Goal: Communication & Community: Answer question/provide support

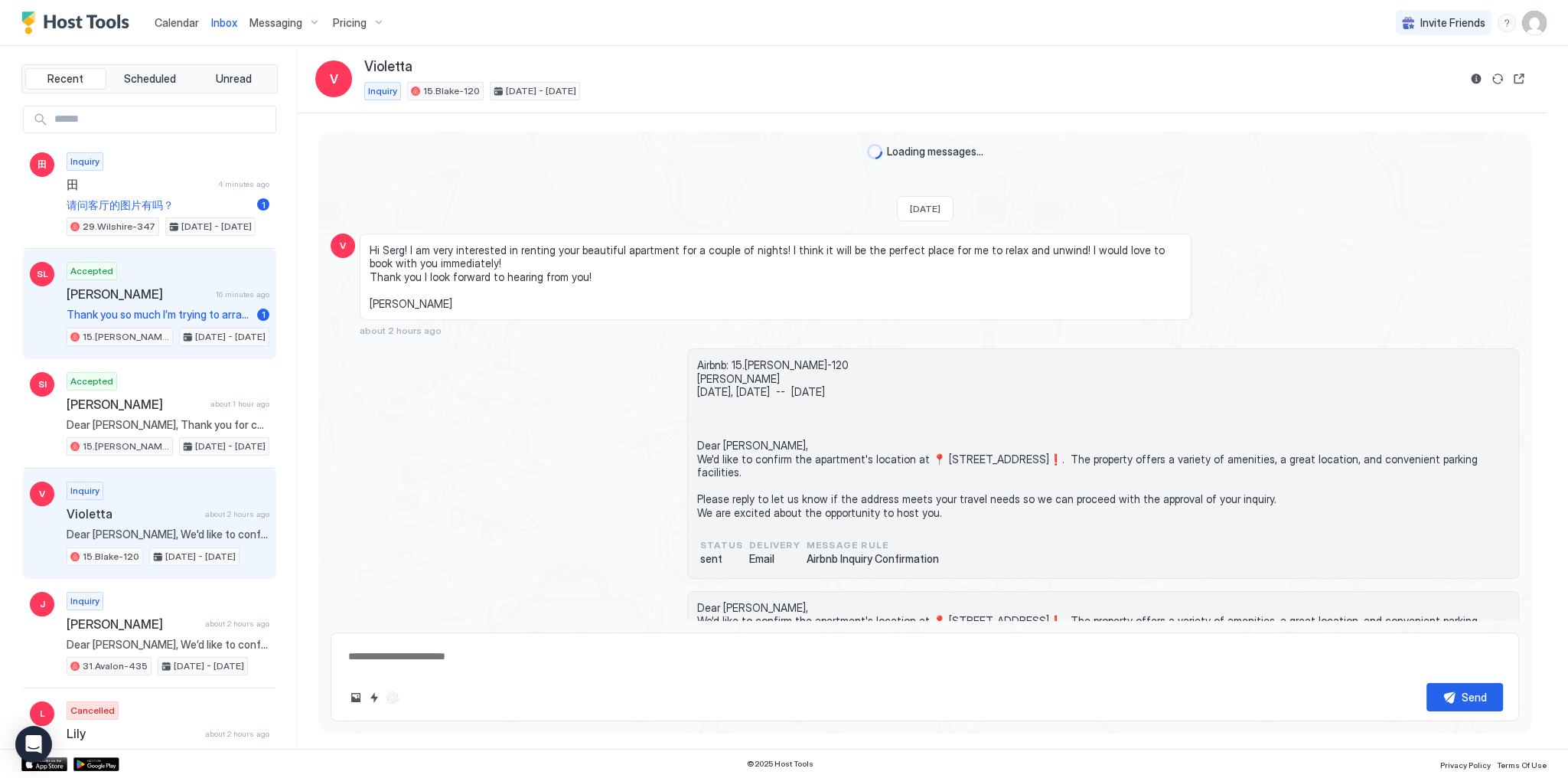
scroll to position [84, 0]
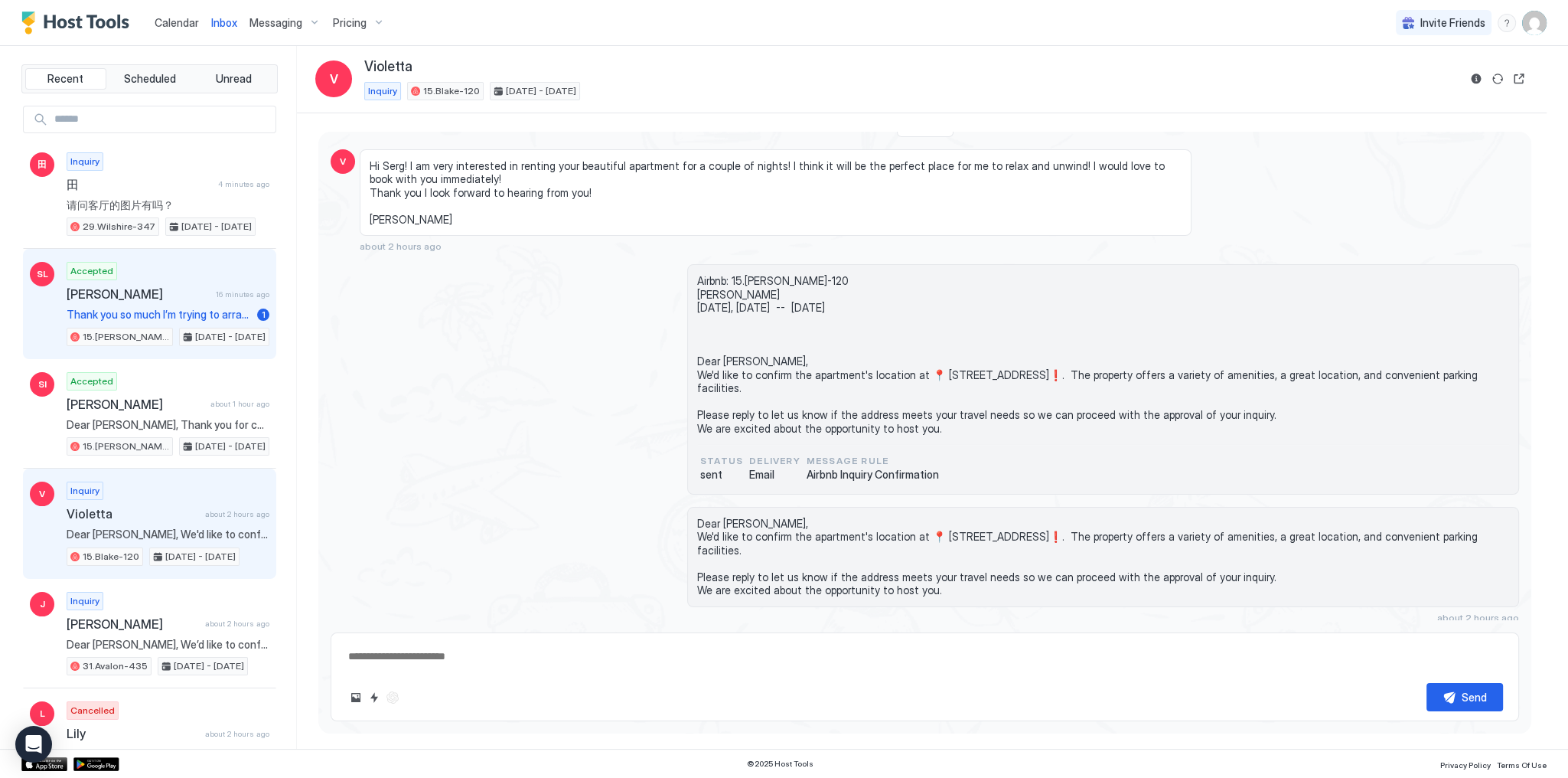
click at [182, 300] on span "[PERSON_NAME]" at bounding box center [138, 294] width 143 height 16
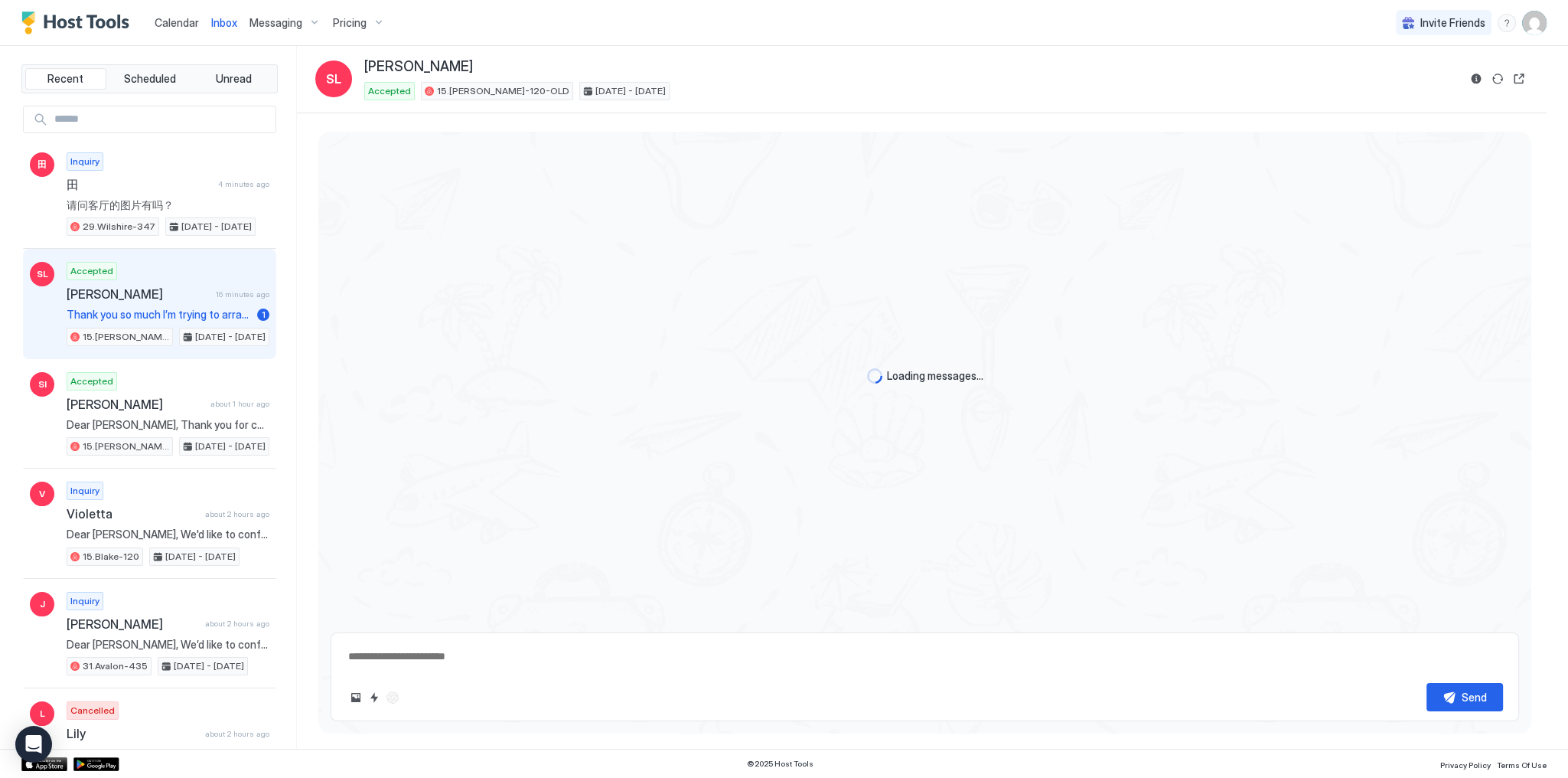
type textarea "*"
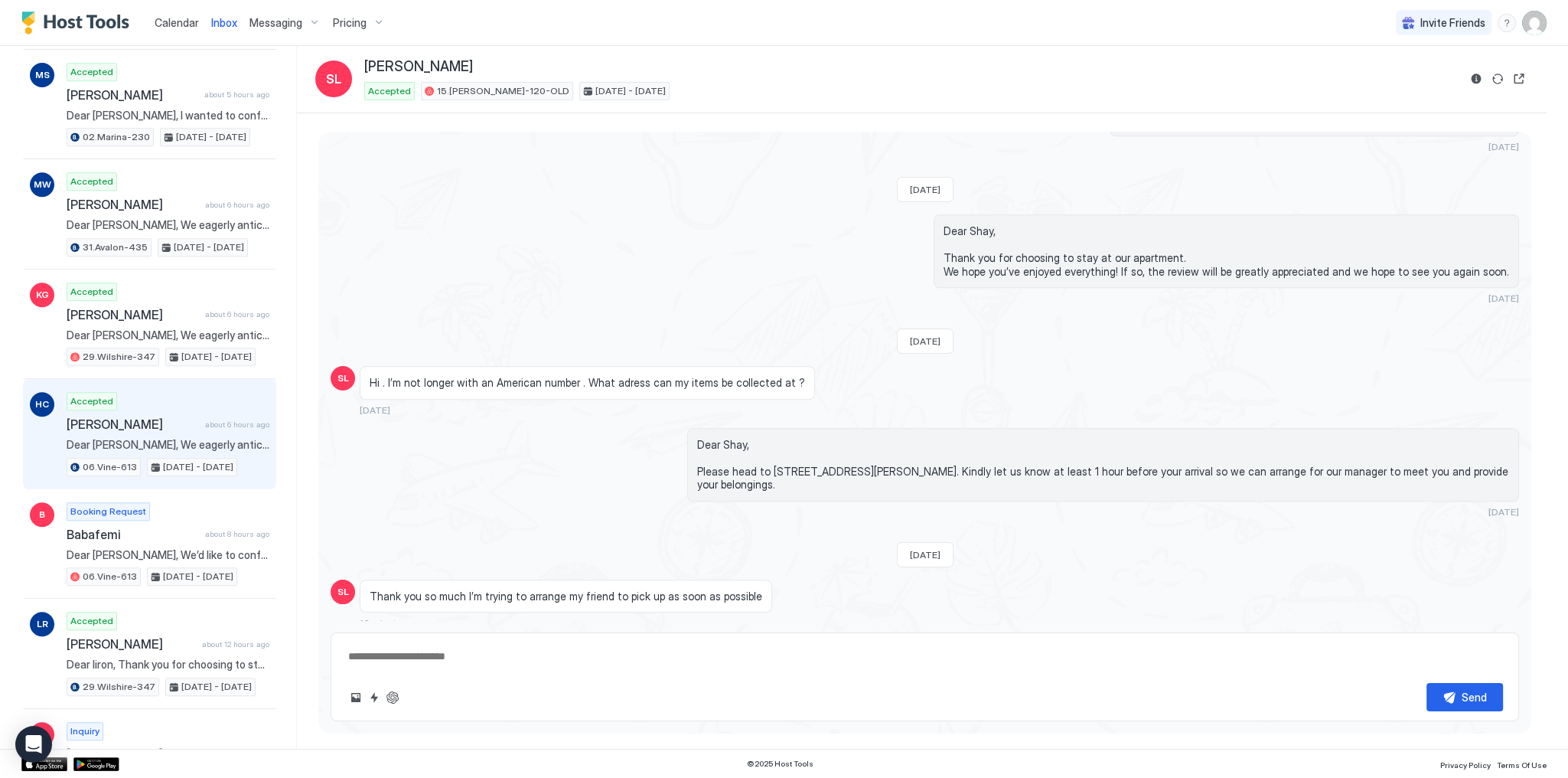
scroll to position [1906, 0]
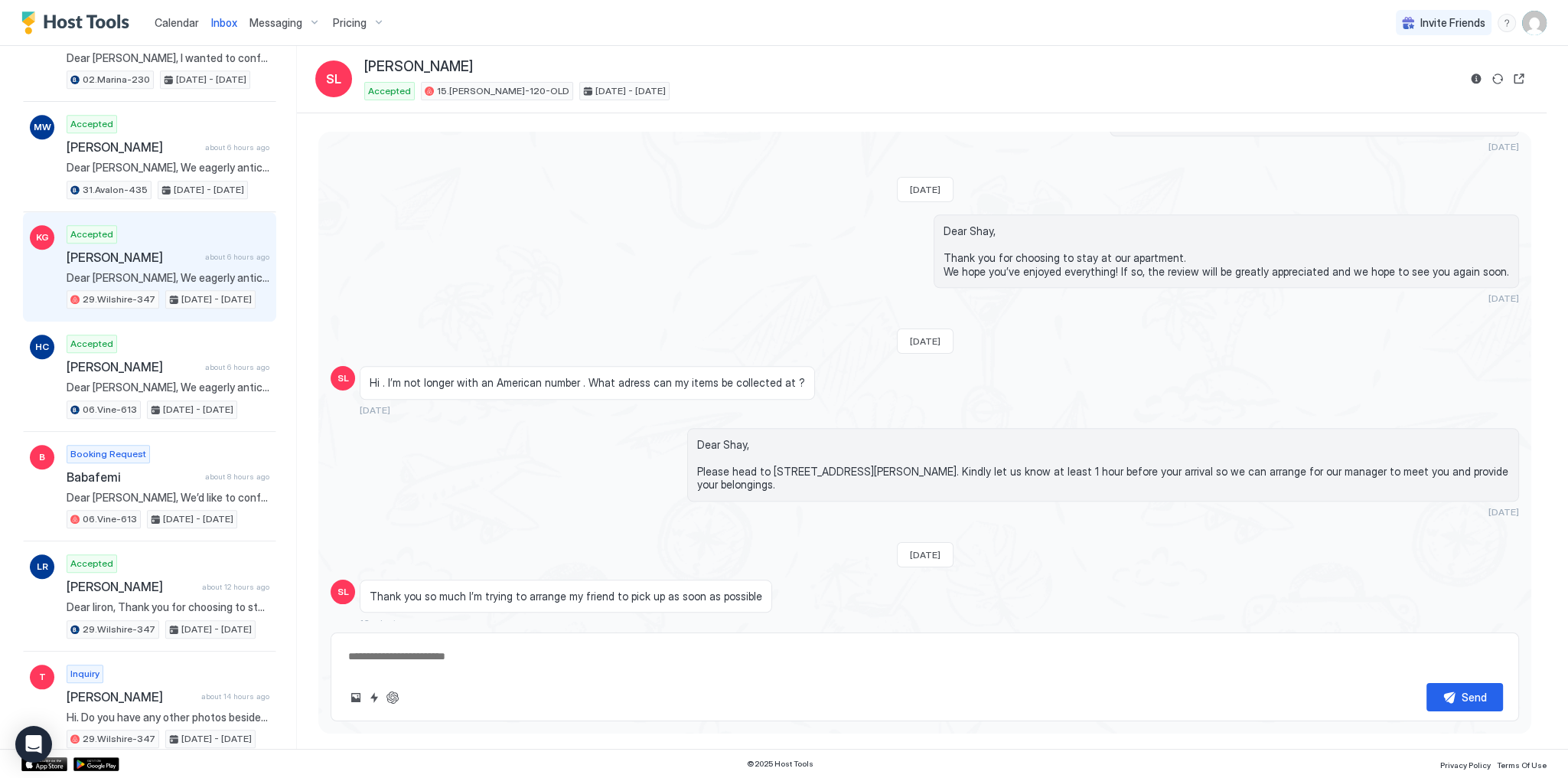
click at [181, 272] on div "Accepted Kiran G. about 6 hours ago Dear Kiran, We eagerly anticipate your arri…" at bounding box center [167, 266] width 202 height 84
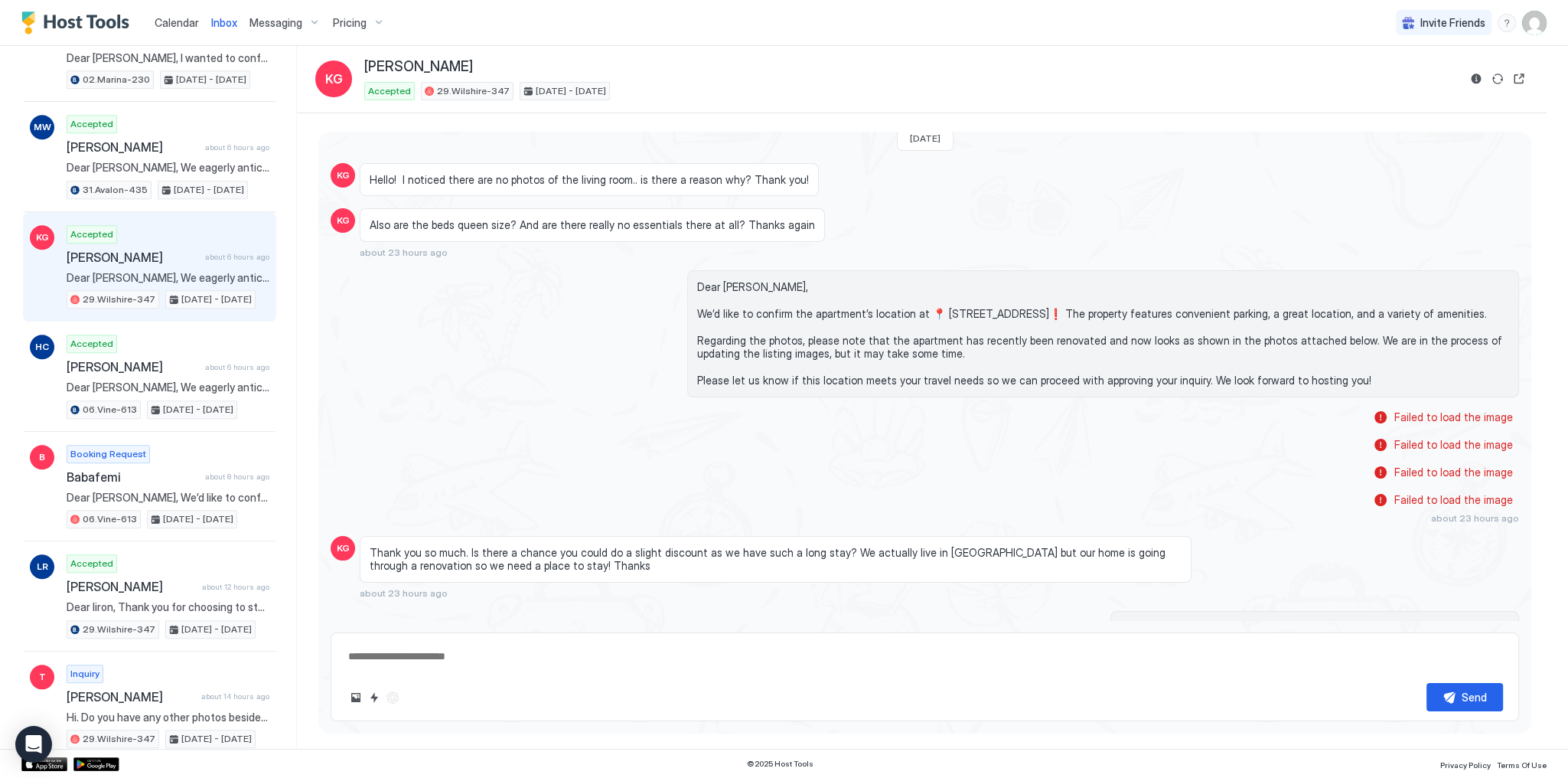
scroll to position [61, 0]
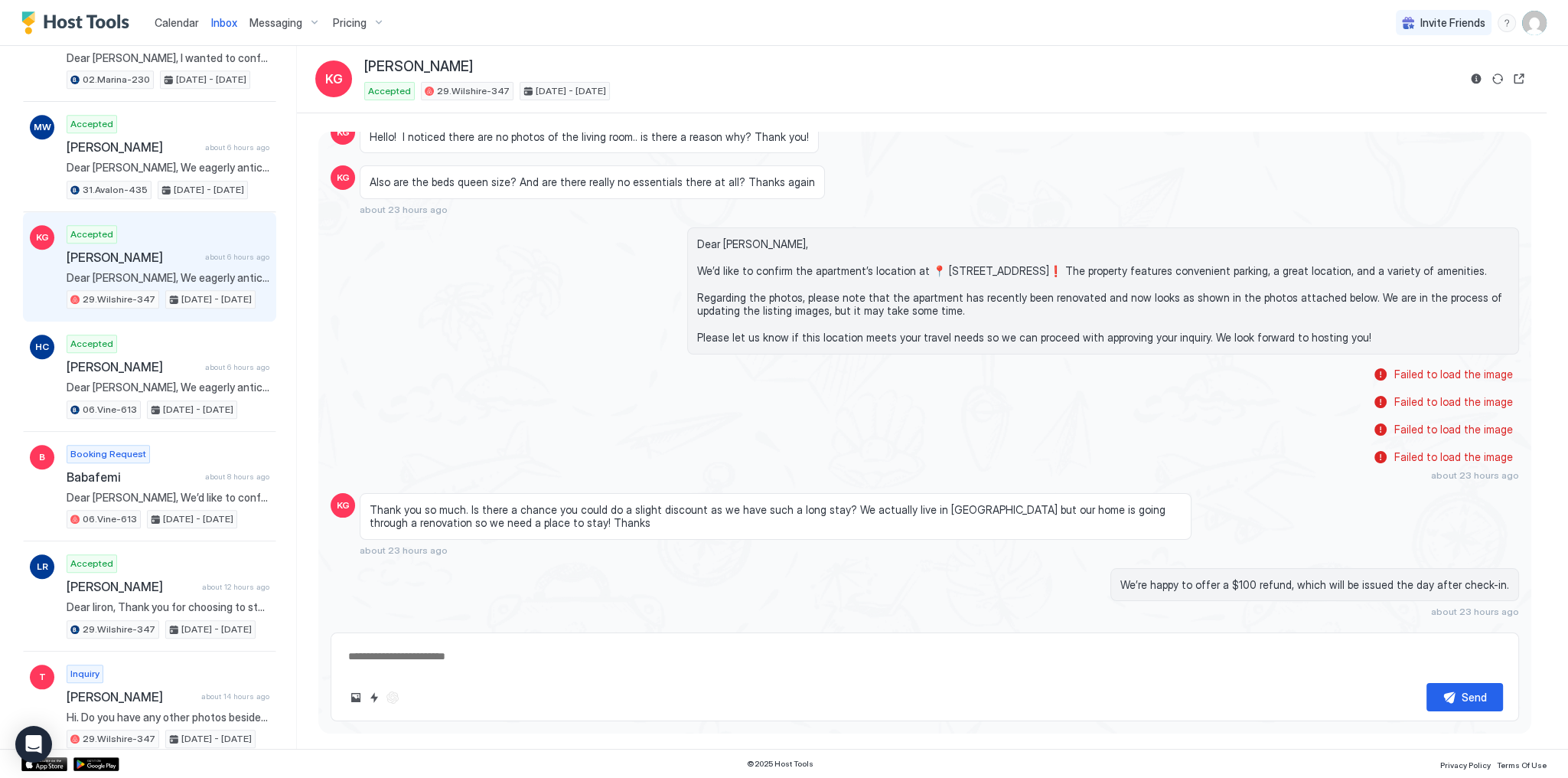
click at [836, 312] on span "Dear Kiran, We’d like to confirm the apartment’s location at 📍 5600 Wilshire Bl…" at bounding box center [1103, 291] width 812 height 107
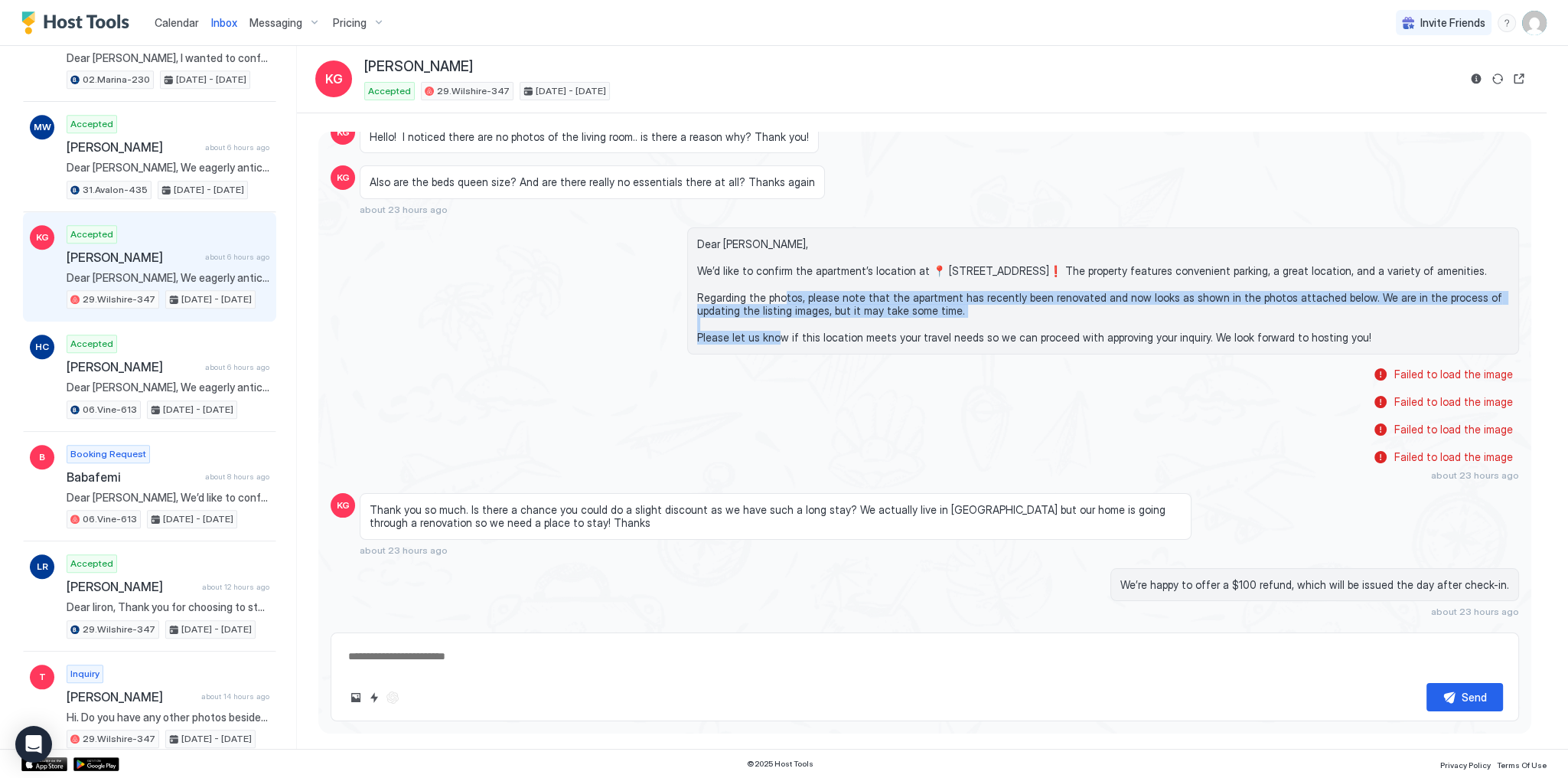
click at [836, 312] on span "Dear Kiran, We’d like to confirm the apartment’s location at 📍 5600 Wilshire Bl…" at bounding box center [1103, 291] width 812 height 107
copy span "egarding the photos, please note that the apartment has recently been renovated…"
click at [438, 340] on div "Dear Kiran, We’d like to confirm the apartment’s location at 📍 5600 Wilshire Bl…" at bounding box center [925, 290] width 1189 height 127
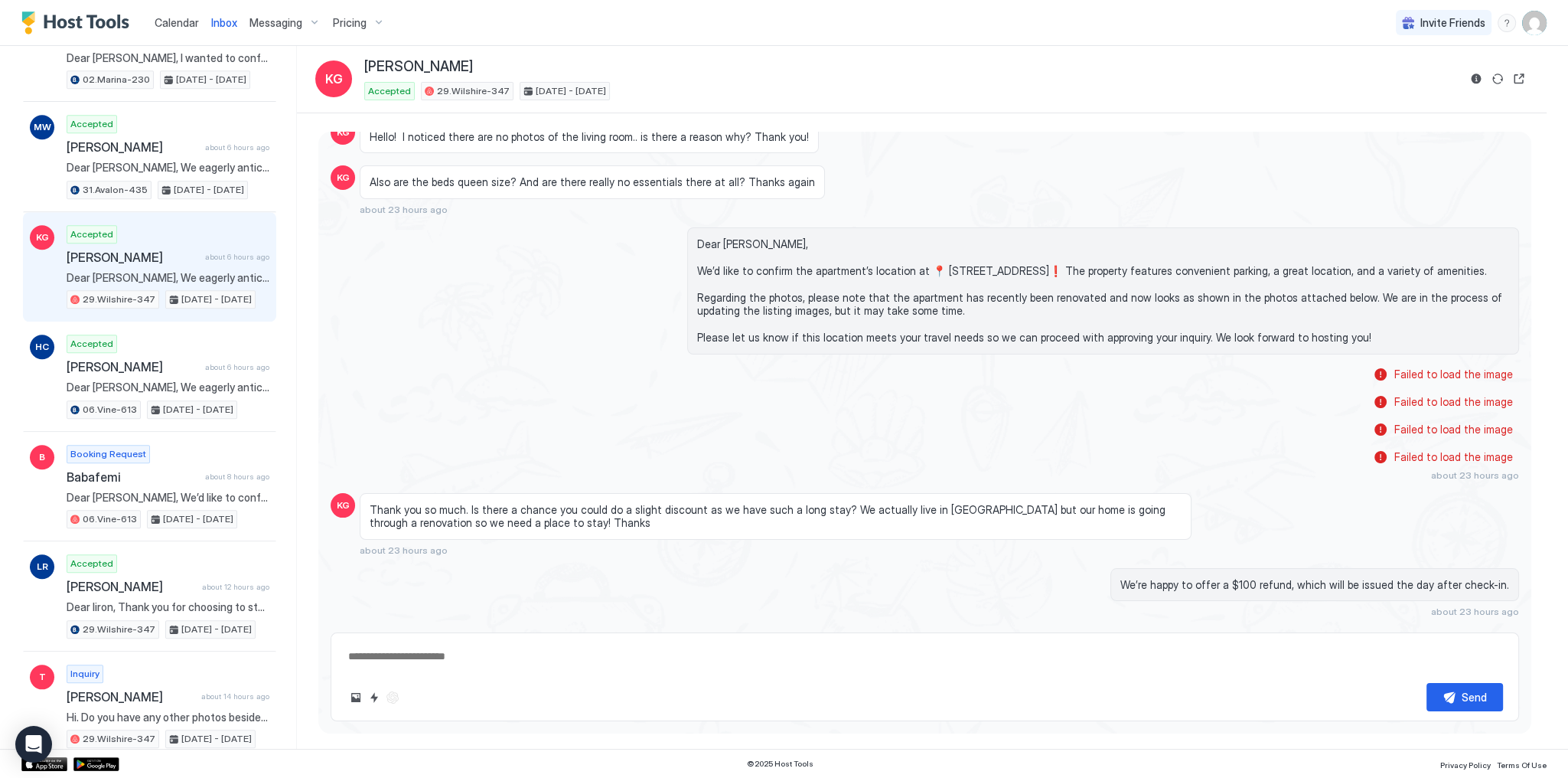
click at [89, 228] on span "Accepted" at bounding box center [92, 234] width 43 height 14
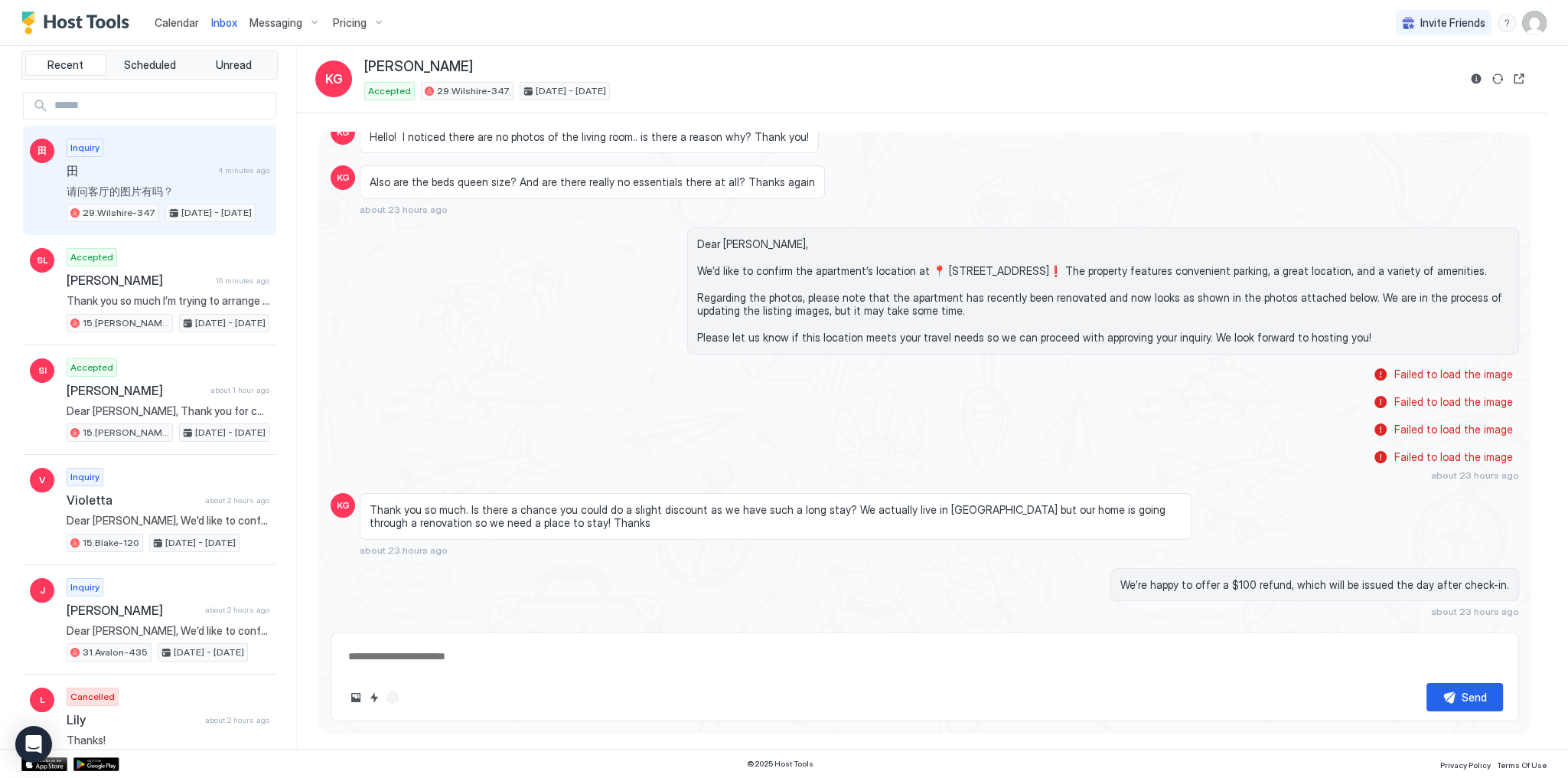
scroll to position [0, 0]
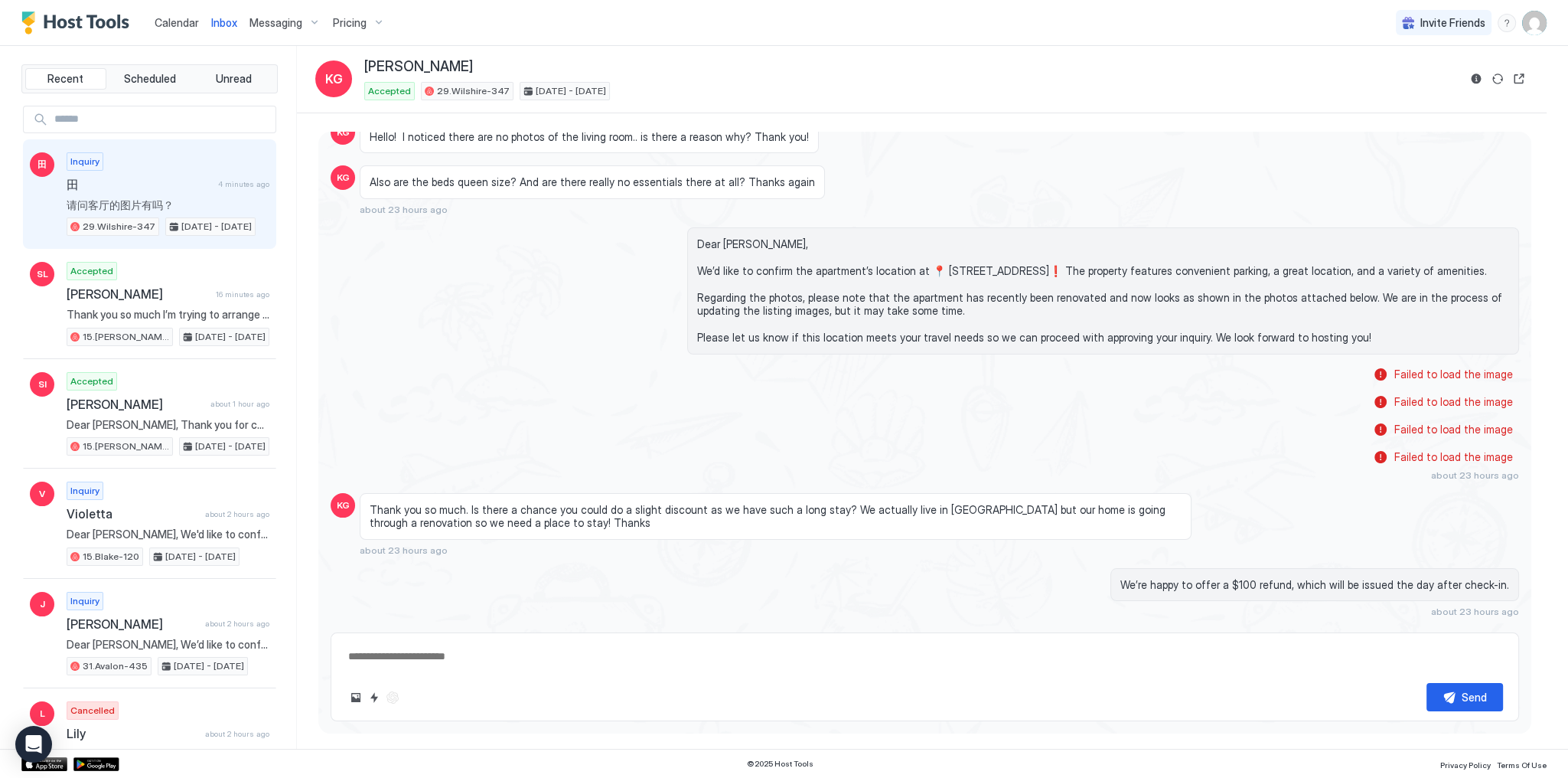
click at [178, 166] on div "Inquiry 田 4 minutes ago 请问客厅的图片有吗？ 29.Wilshire-347 Oct 14 - 18, 2025" at bounding box center [167, 194] width 202 height 84
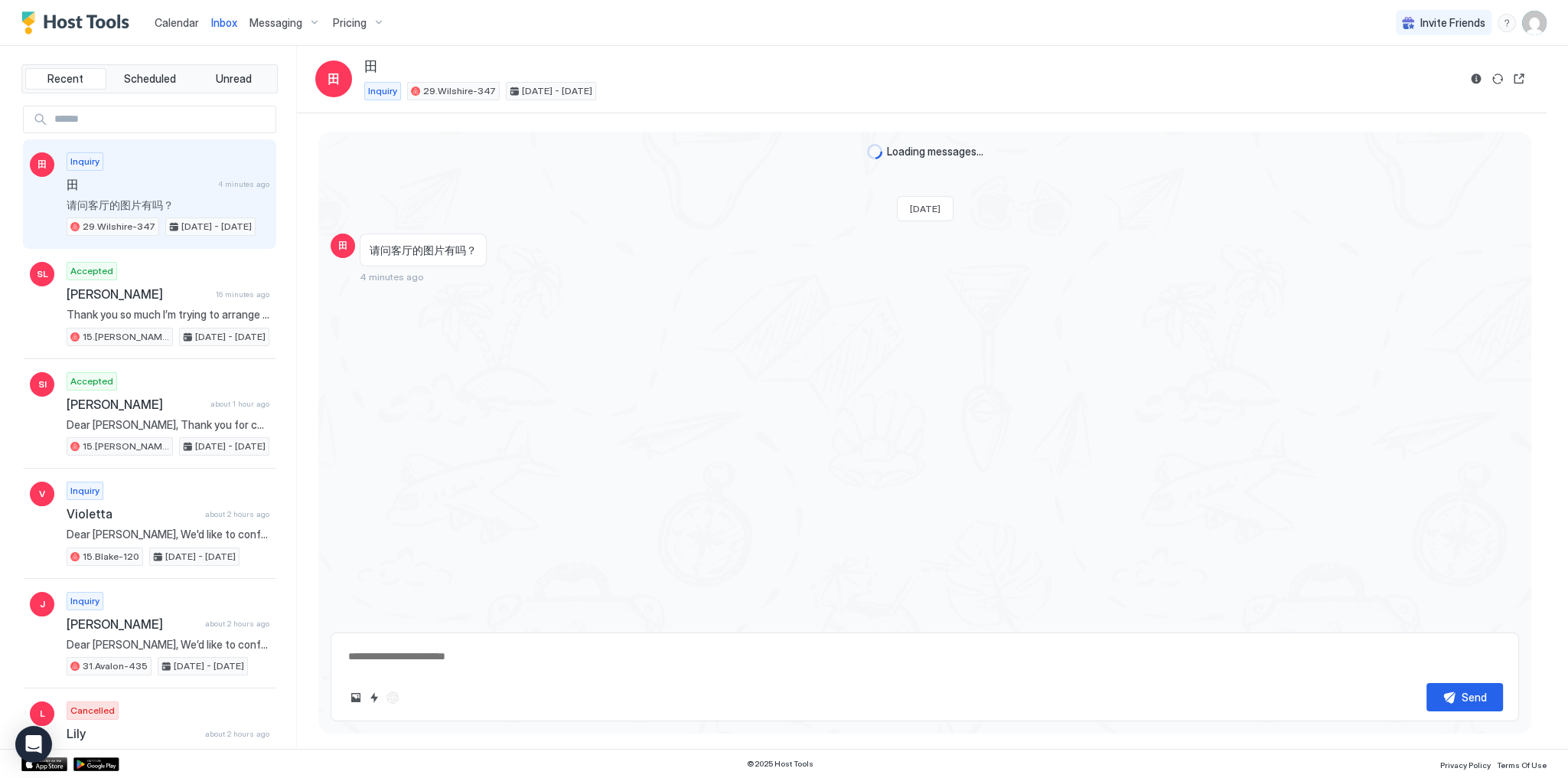
click at [540, 648] on textarea at bounding box center [925, 657] width 1157 height 29
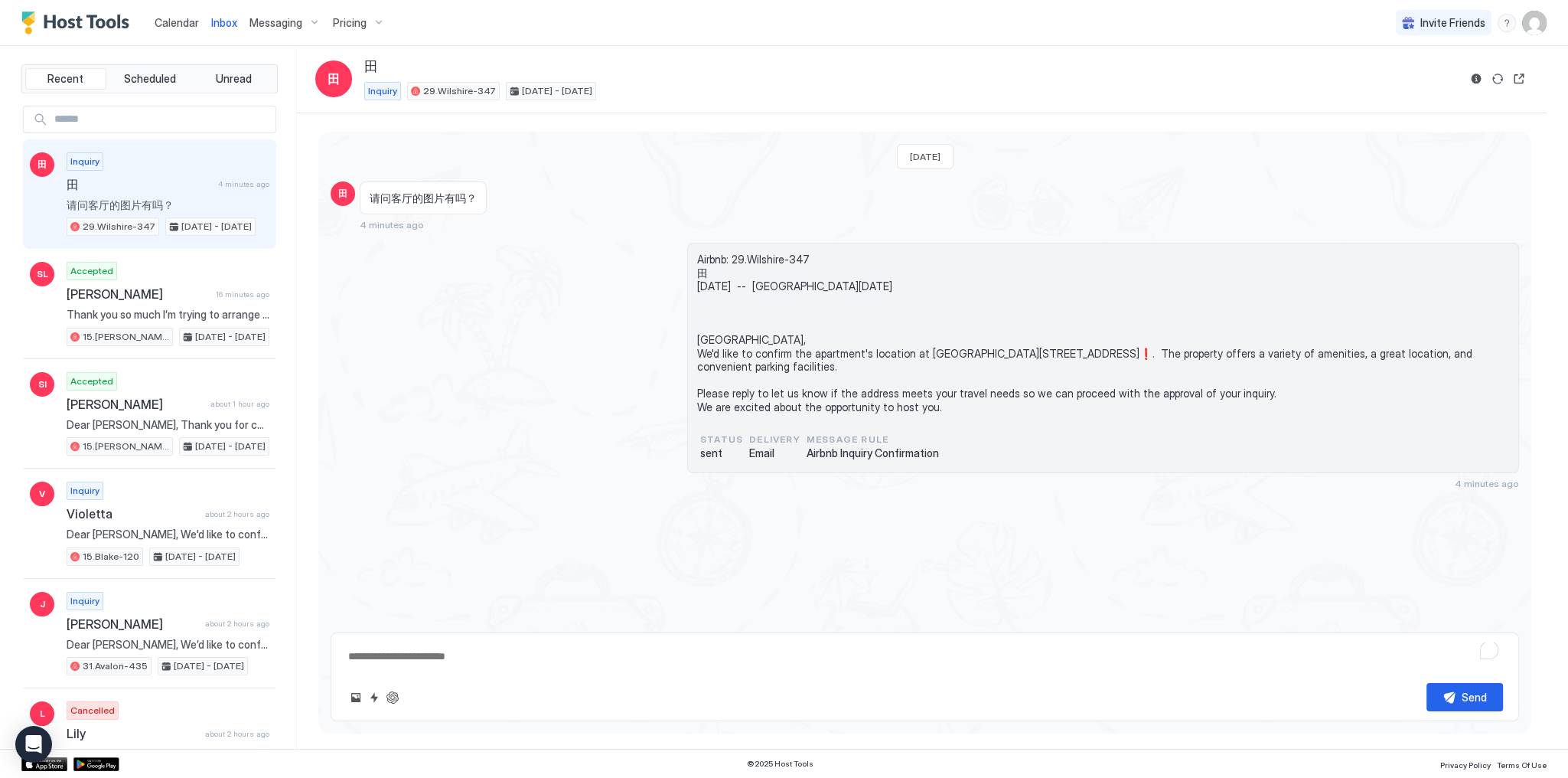
paste textarea "**********"
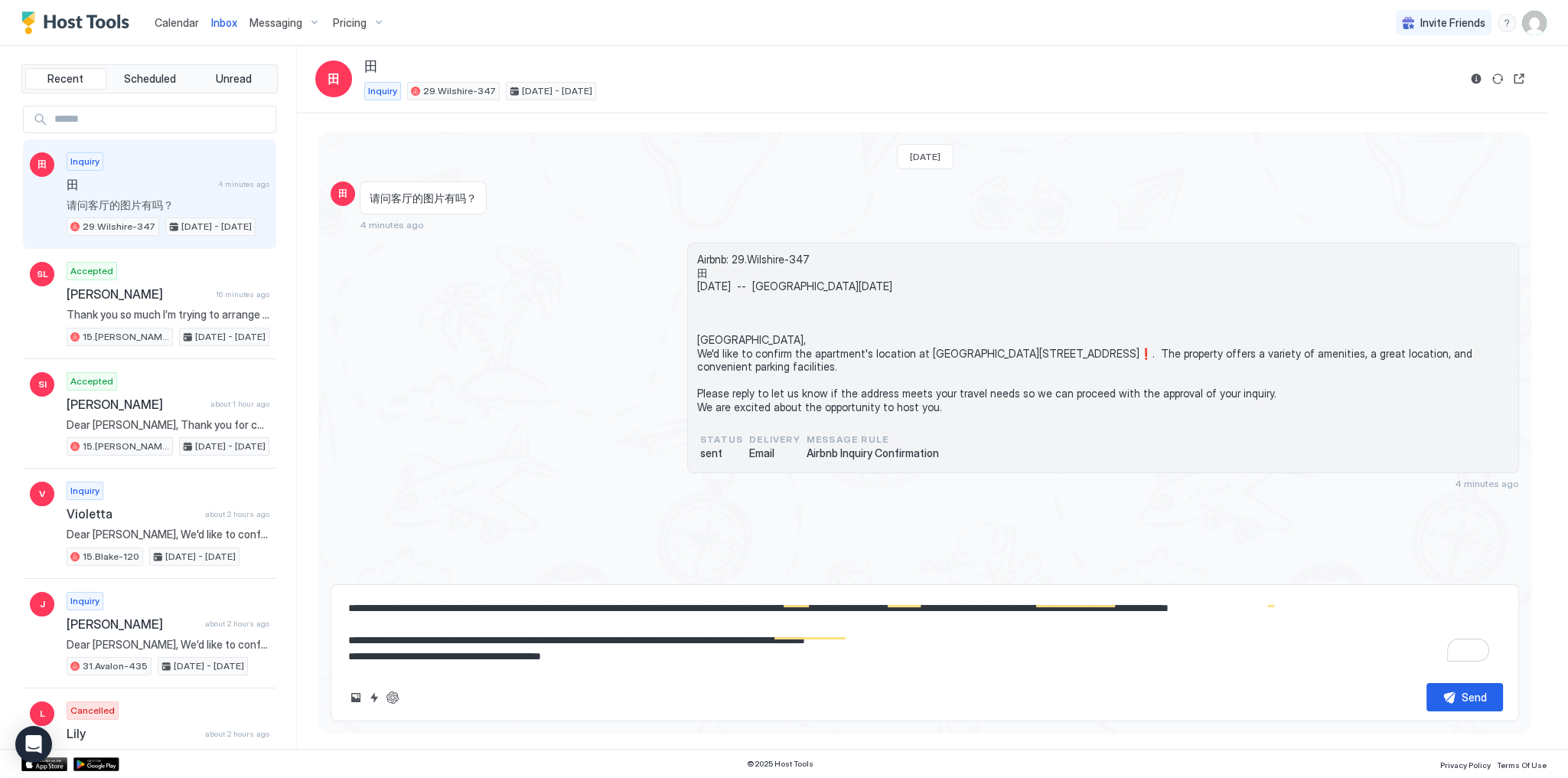
scroll to position [56, 0]
type textarea "**********"
click at [357, 698] on button "Upload image" at bounding box center [356, 698] width 18 height 19
type input "**********"
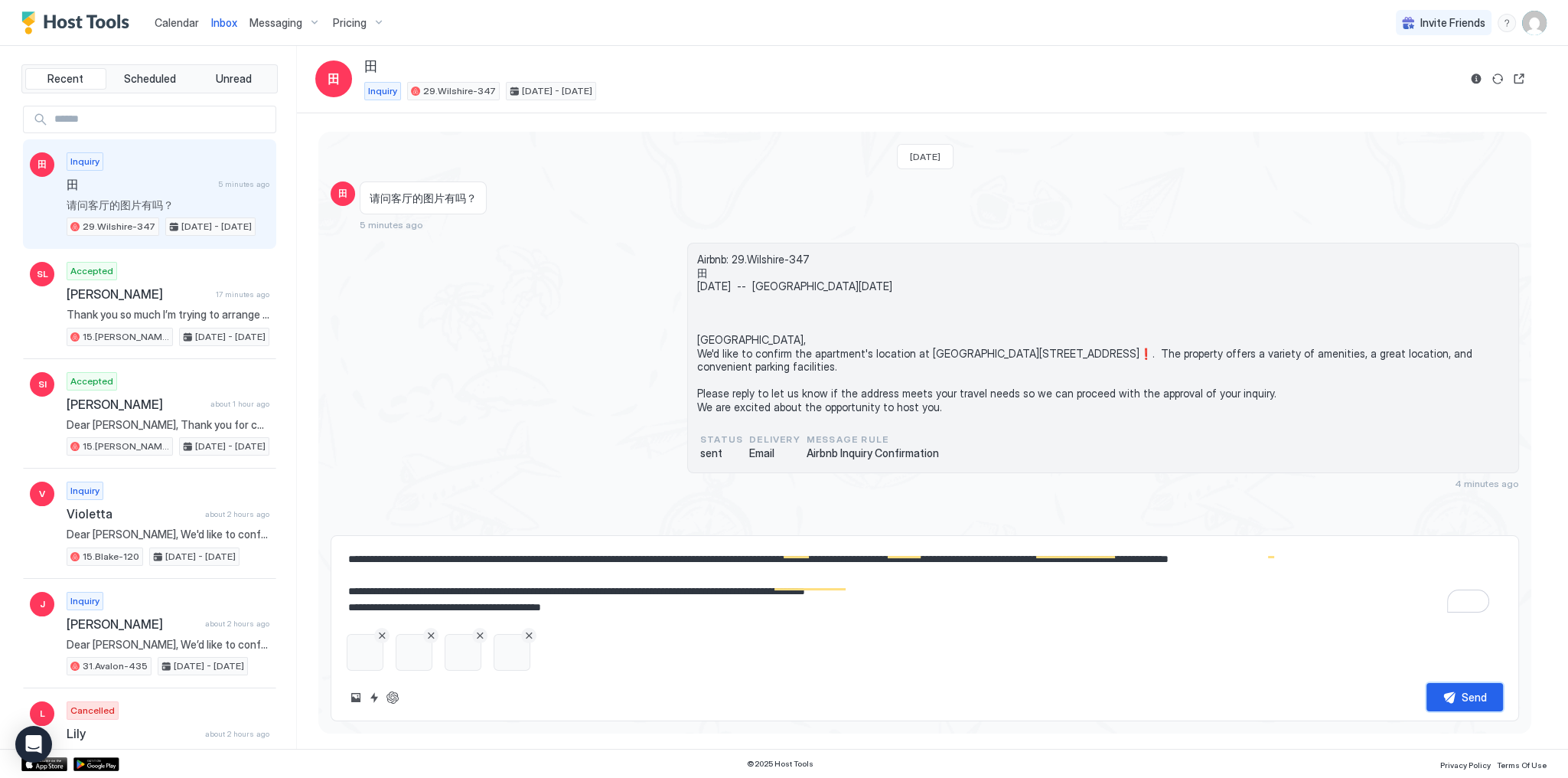
click at [1454, 697] on button "Send" at bounding box center [1464, 697] width 77 height 29
click at [663, 313] on div "Airbnb: 29.Wilshire-347 田 Tue, October 14th -- Sat, October 18th Dear 田, We'd l…" at bounding box center [925, 365] width 1189 height 247
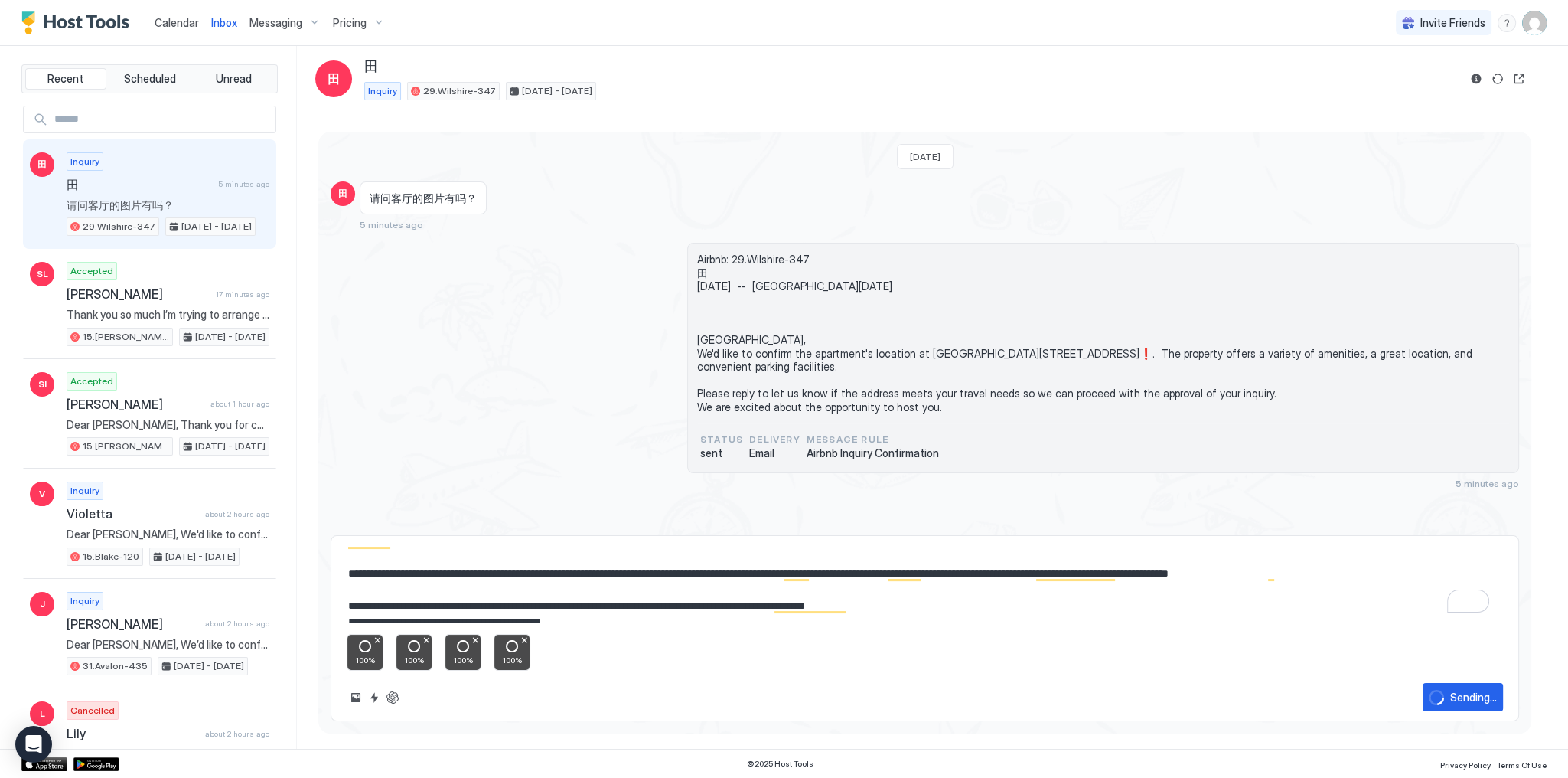
scroll to position [0, 0]
drag, startPoint x: 709, startPoint y: 276, endPoint x: 673, endPoint y: 271, distance: 36.3
click at [692, 272] on div "Airbnb: 29.Wilshire-347 田 Tue, October 14th -- Sat, October 18th Dear 田, We'd l…" at bounding box center [1103, 357] width 832 height 230
click at [658, 278] on div "Airbnb: 29.Wilshire-347 田 Tue, October 14th -- Sat, October 18th Dear 田, We'd l…" at bounding box center [925, 365] width 1189 height 247
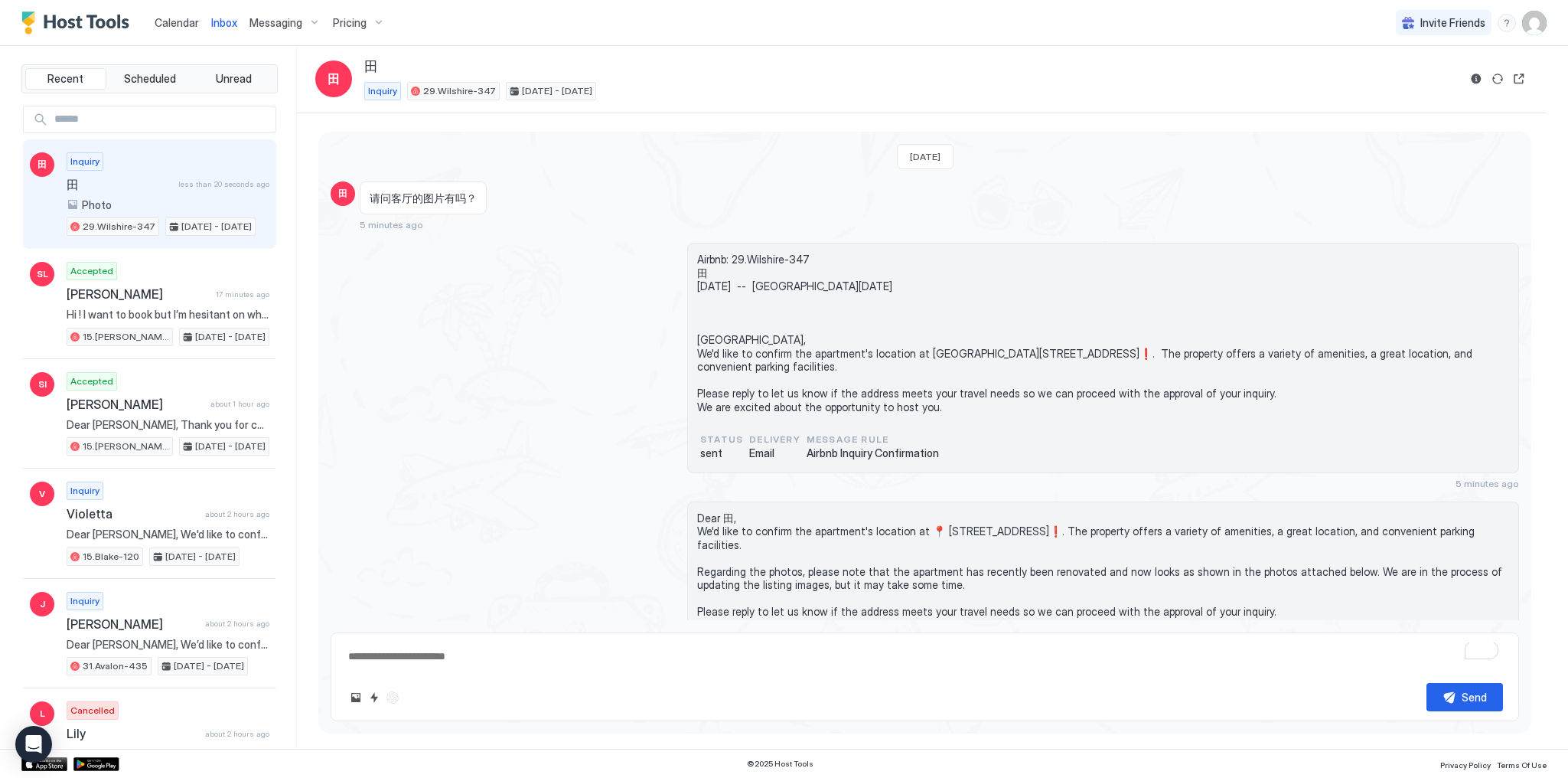
type textarea "*"
click at [184, 24] on span "Calendar" at bounding box center [177, 22] width 44 height 13
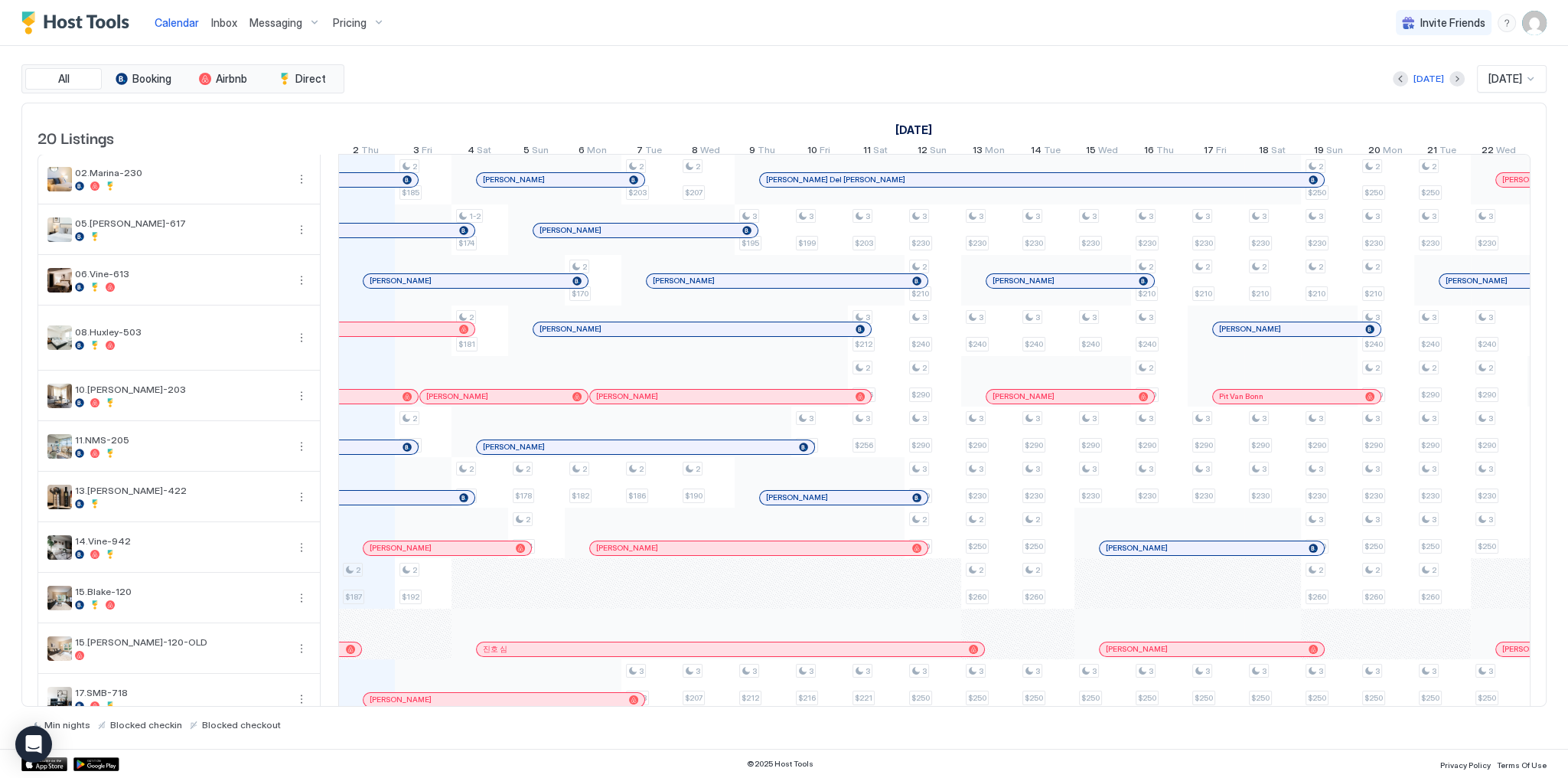
scroll to position [0, 851]
click at [578, 73] on div "Today Oct 2025" at bounding box center [947, 79] width 1199 height 28
click at [508, 286] on div at bounding box center [508, 280] width 12 height 12
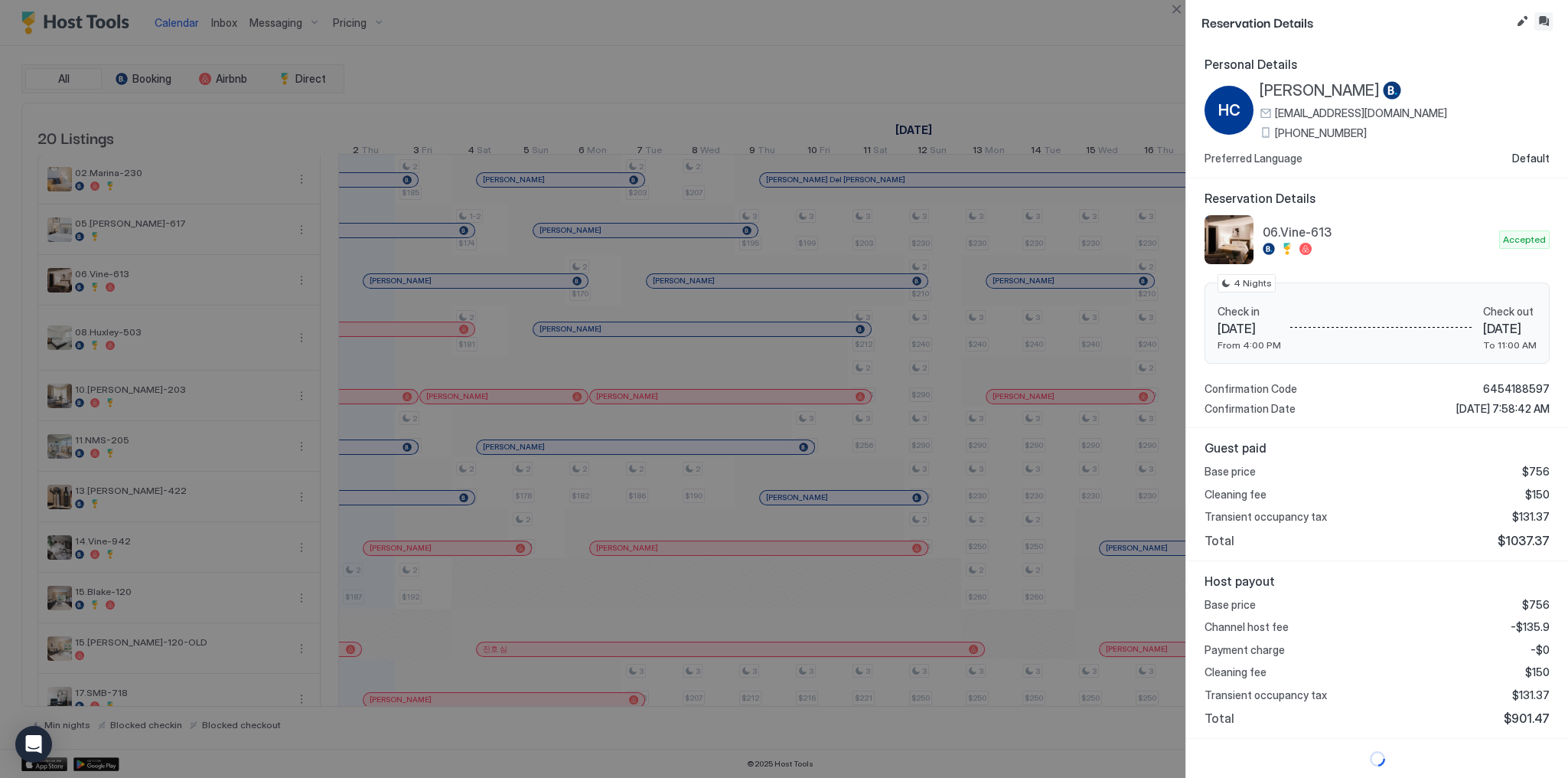
click at [1547, 23] on button "Inbox" at bounding box center [1544, 21] width 18 height 19
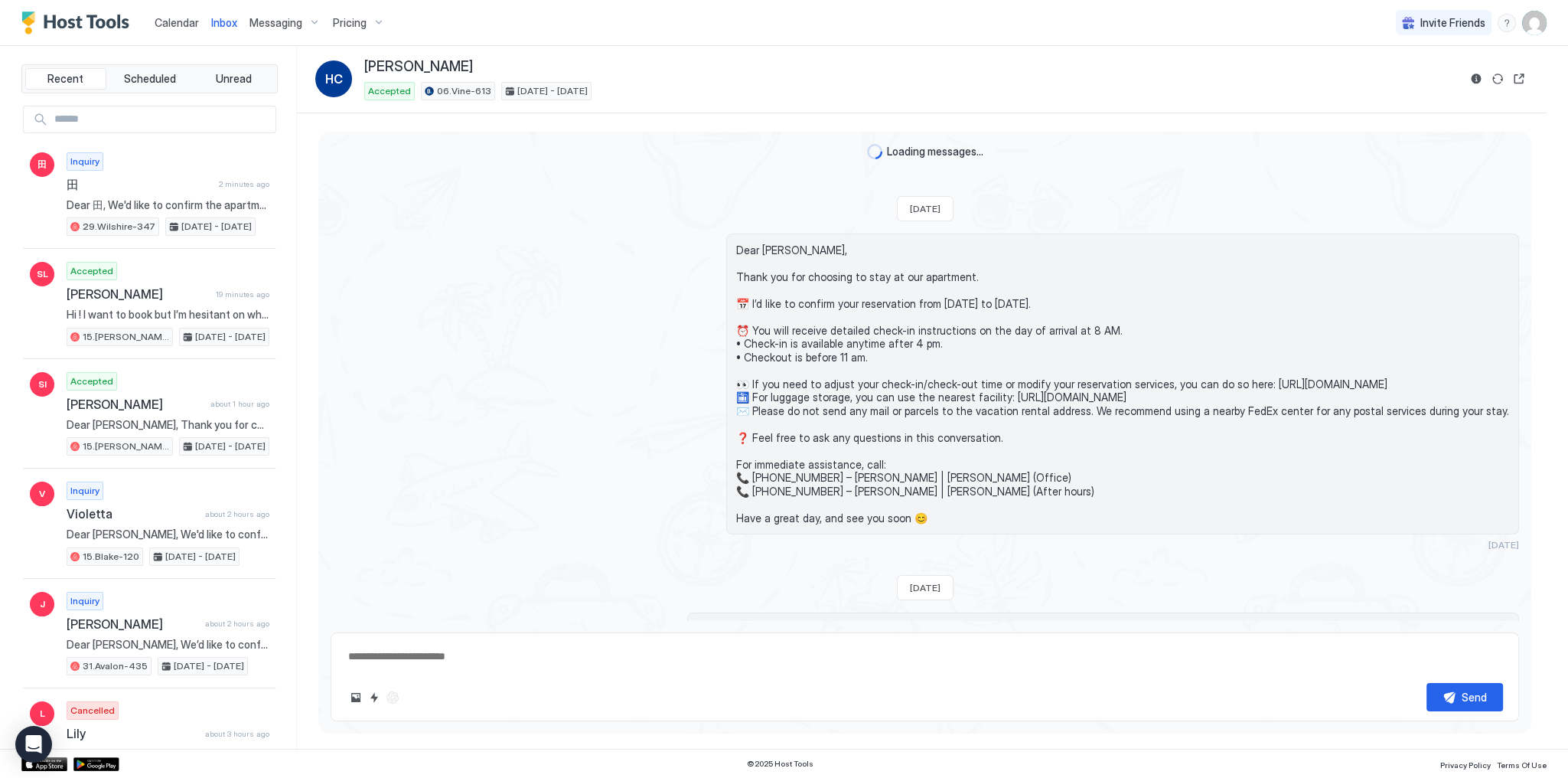
scroll to position [1724, 0]
